Goal: Task Accomplishment & Management: Manage account settings

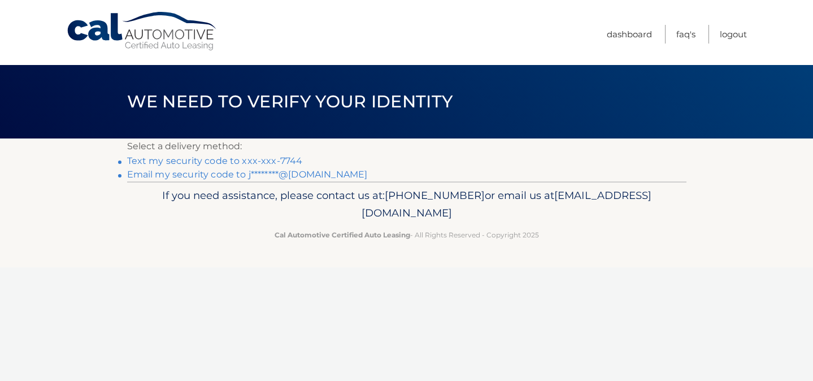
click at [167, 153] on p "Select a delivery method:" at bounding box center [406, 146] width 559 height 16
click at [167, 155] on link "Text my security code to xxx-xxx-7744" at bounding box center [215, 160] width 176 height 11
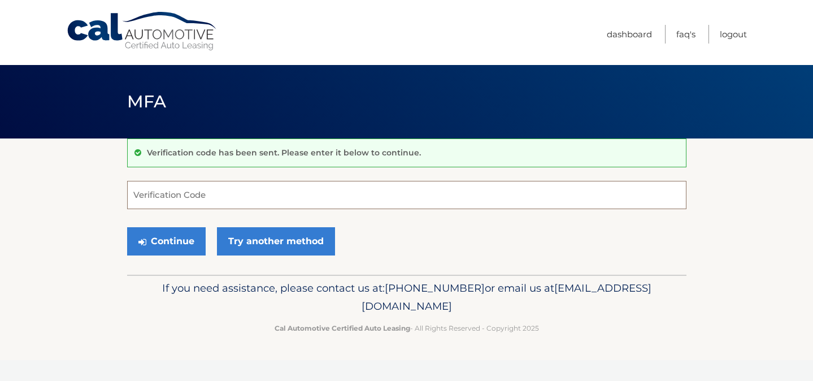
click at [338, 193] on input "Verification Code" at bounding box center [406, 195] width 559 height 28
type input "969826"
click at [172, 226] on div "Continue Try another method" at bounding box center [406, 242] width 559 height 38
click at [172, 235] on button "Continue" at bounding box center [166, 241] width 79 height 28
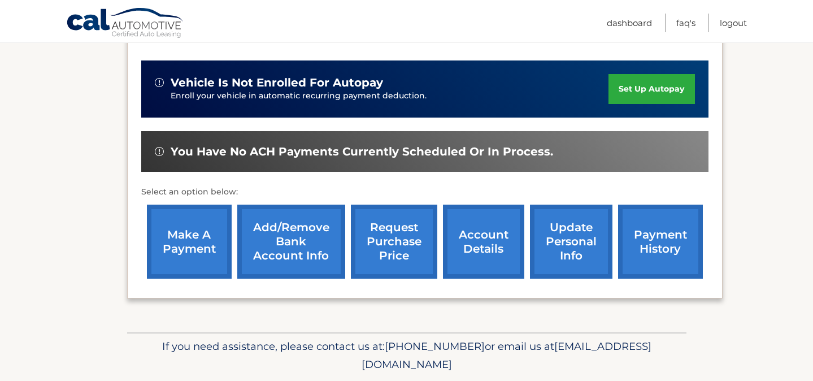
scroll to position [304, 0]
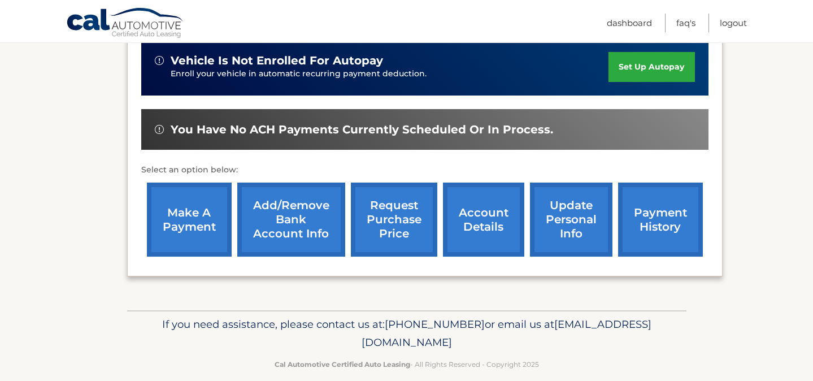
click at [188, 222] on link "make a payment" at bounding box center [189, 219] width 85 height 74
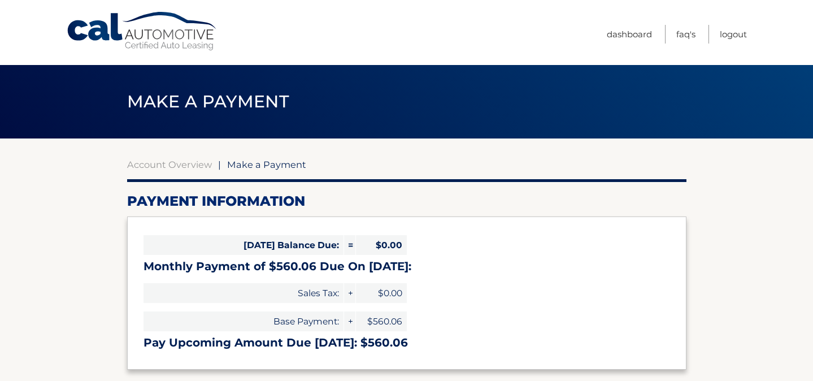
select select "Y2U0MjgyZDAtODkyOS00YWIwLWIxOTQtNTMxZjZiNmE5YzRh"
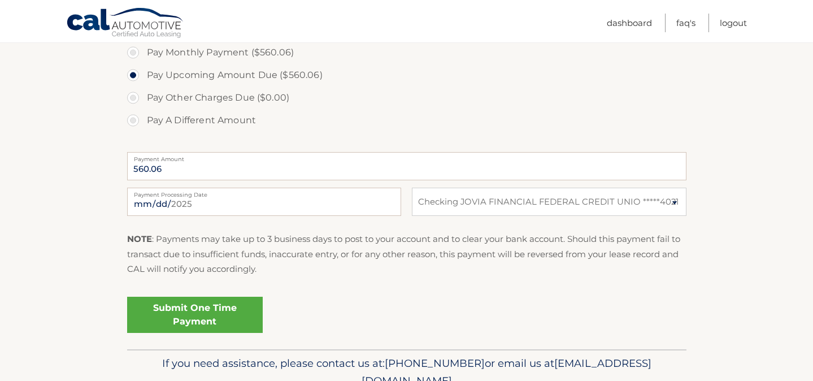
scroll to position [372, 0]
click at [228, 320] on link "Submit One Time Payment" at bounding box center [195, 315] width 136 height 36
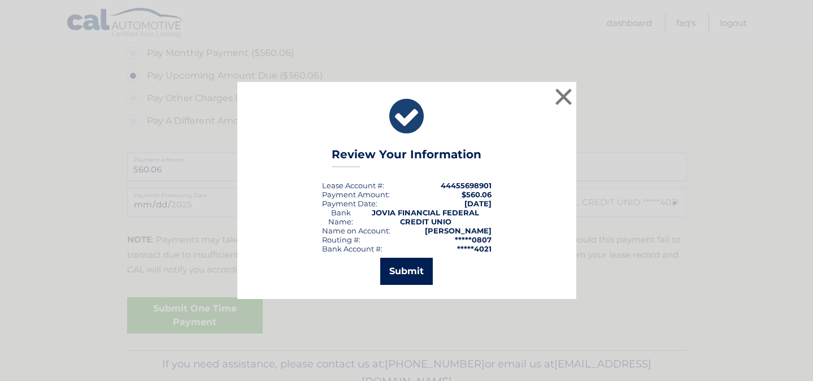
click at [419, 268] on button "Submit" at bounding box center [406, 271] width 53 height 27
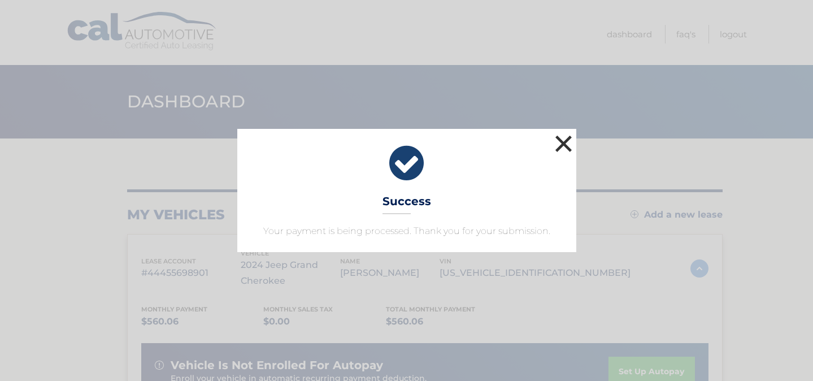
click at [561, 143] on button "×" at bounding box center [563, 143] width 23 height 23
